Goal: Use online tool/utility

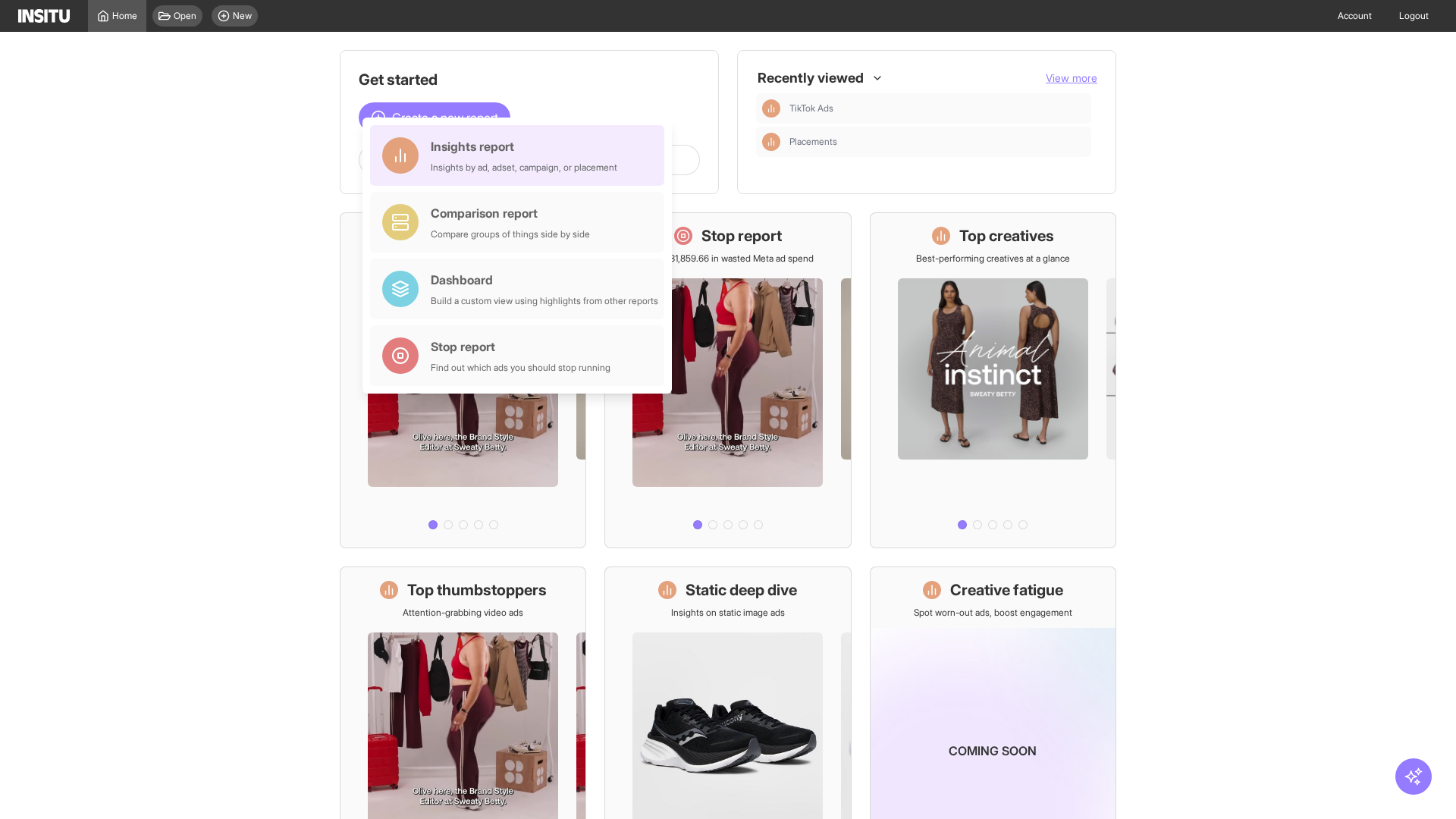
click at [521, 156] on div "Insights report Insights by ad, adset, campaign, or placement" at bounding box center [524, 156] width 186 height 37
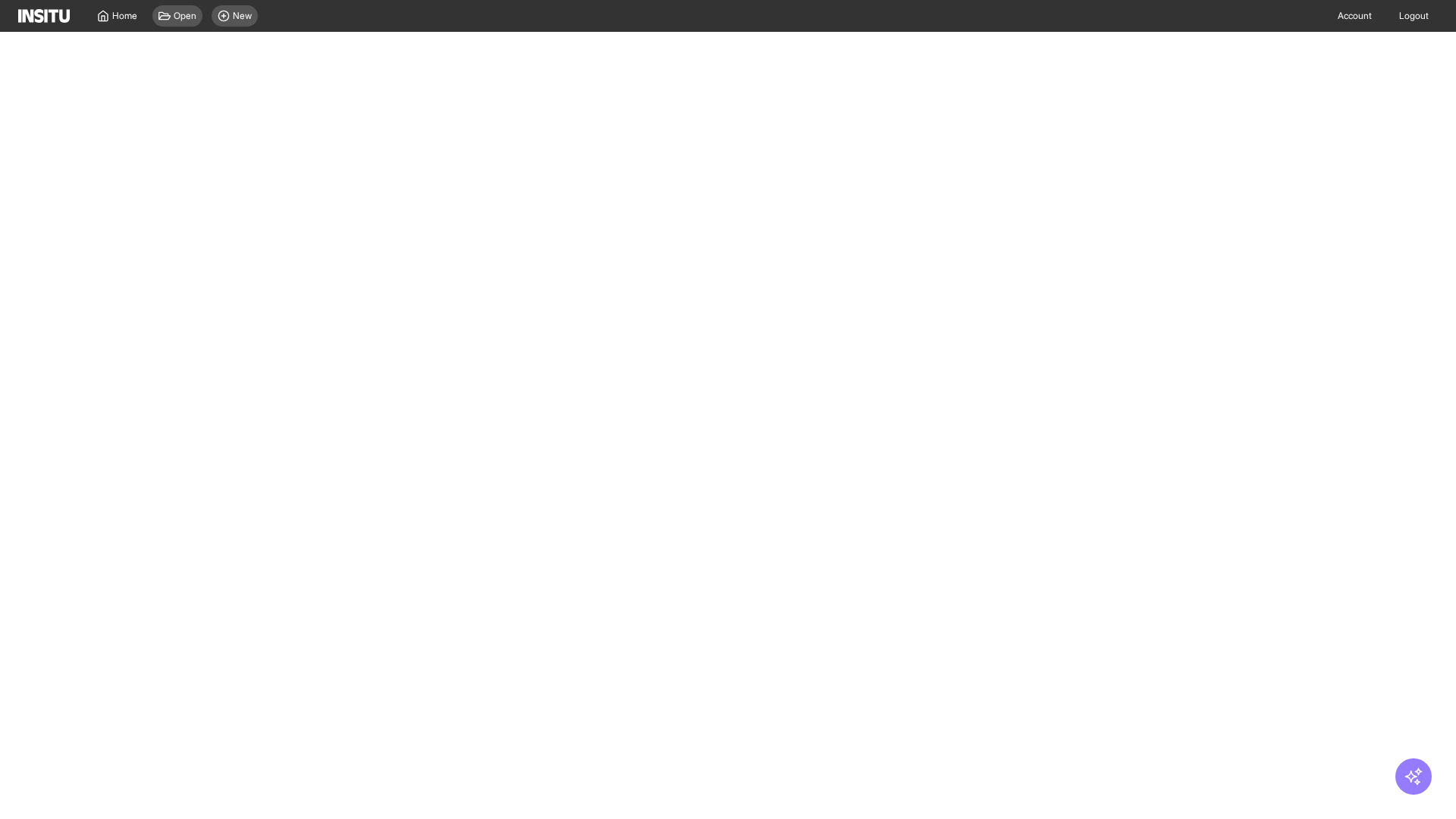
select select "**"
